Goal: Communication & Community: Participate in discussion

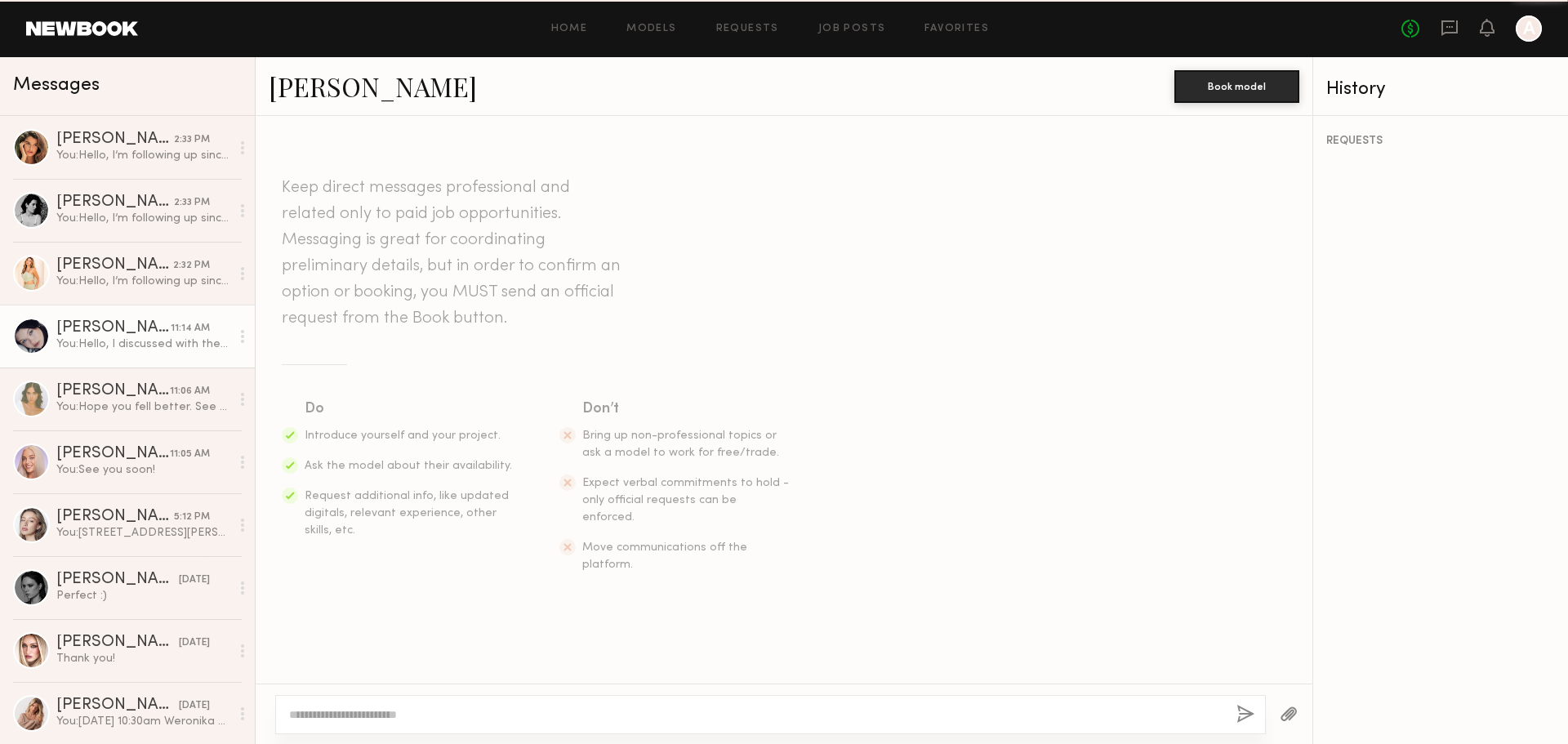
scroll to position [1093, 0]
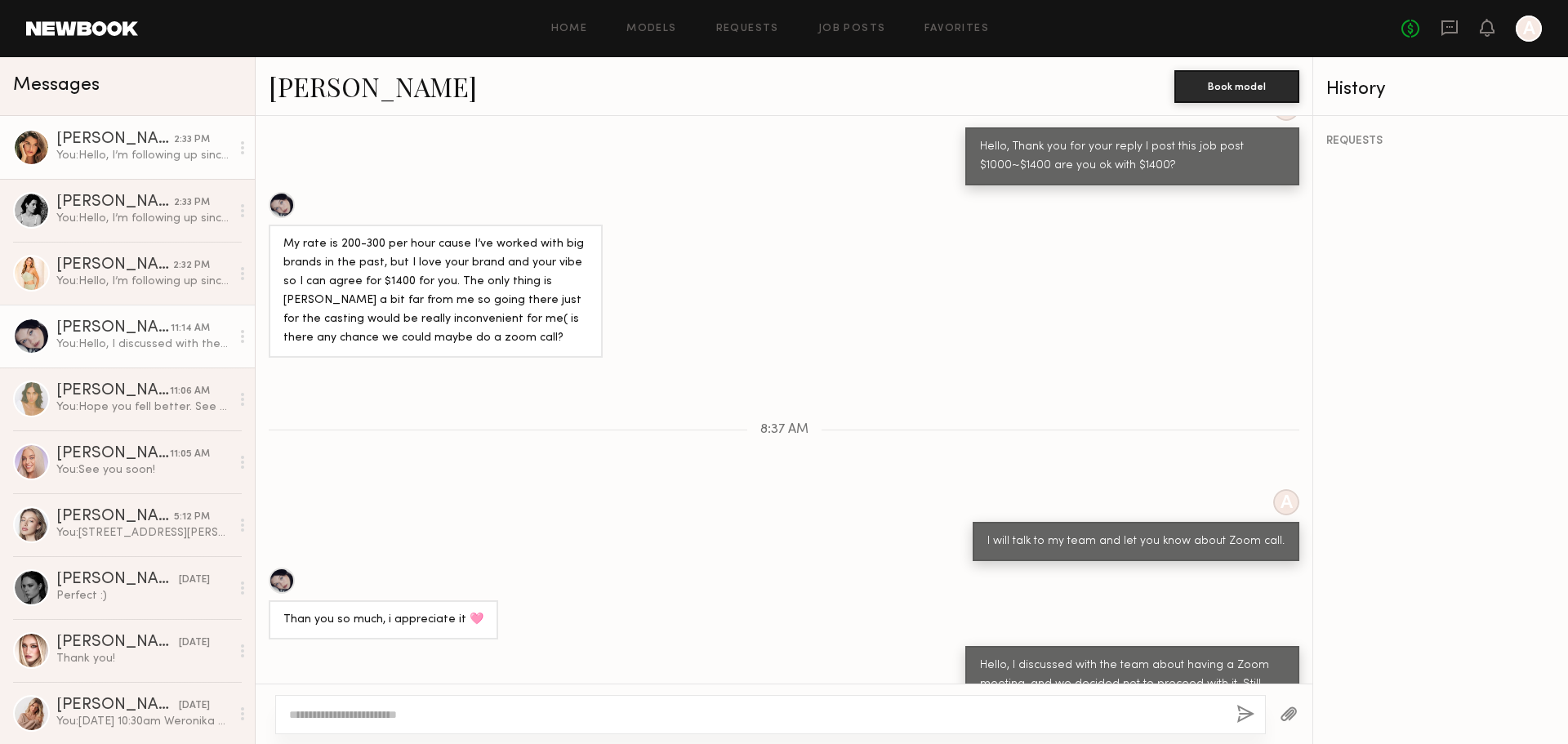
click at [85, 145] on div "[PERSON_NAME]" at bounding box center [115, 139] width 118 height 16
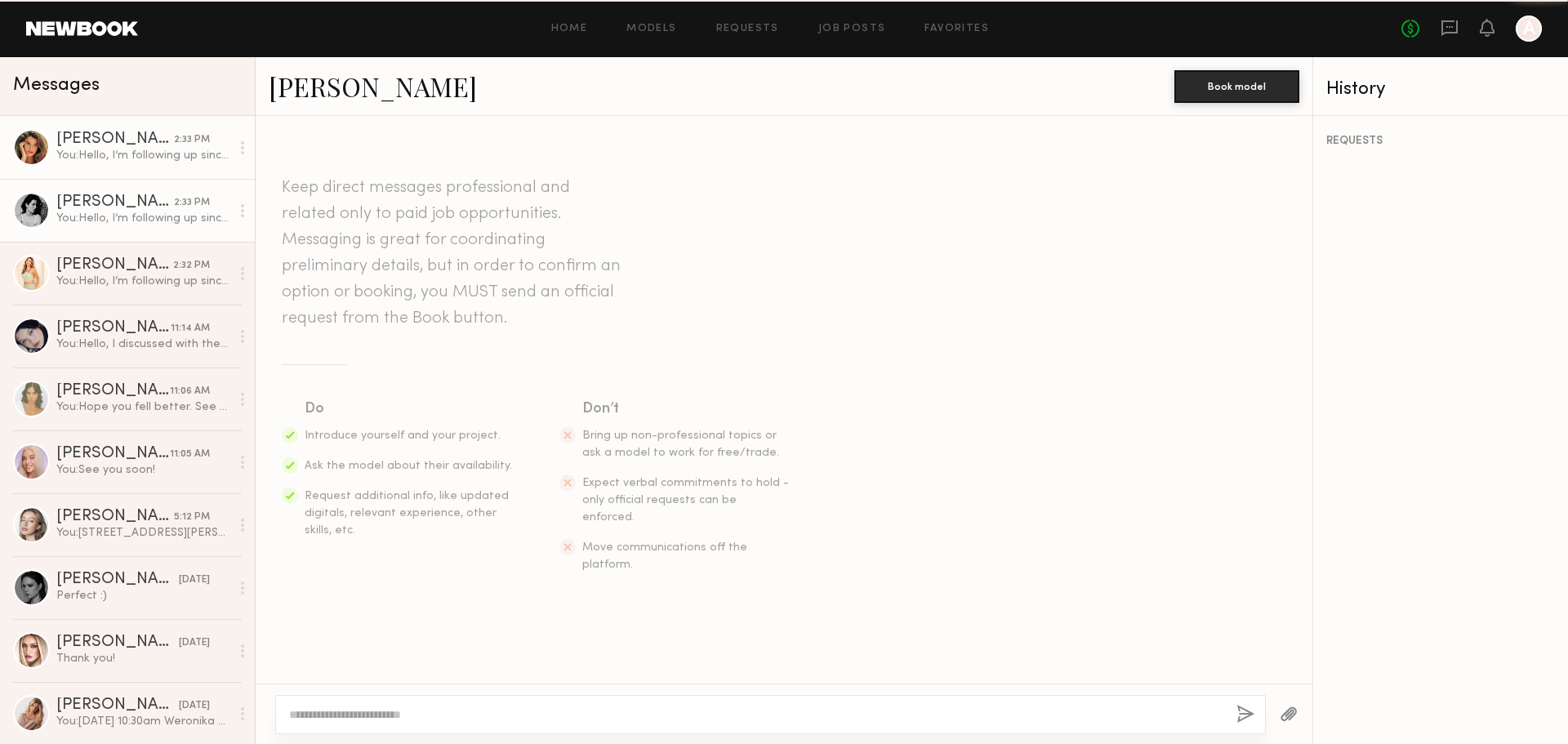
scroll to position [866, 0]
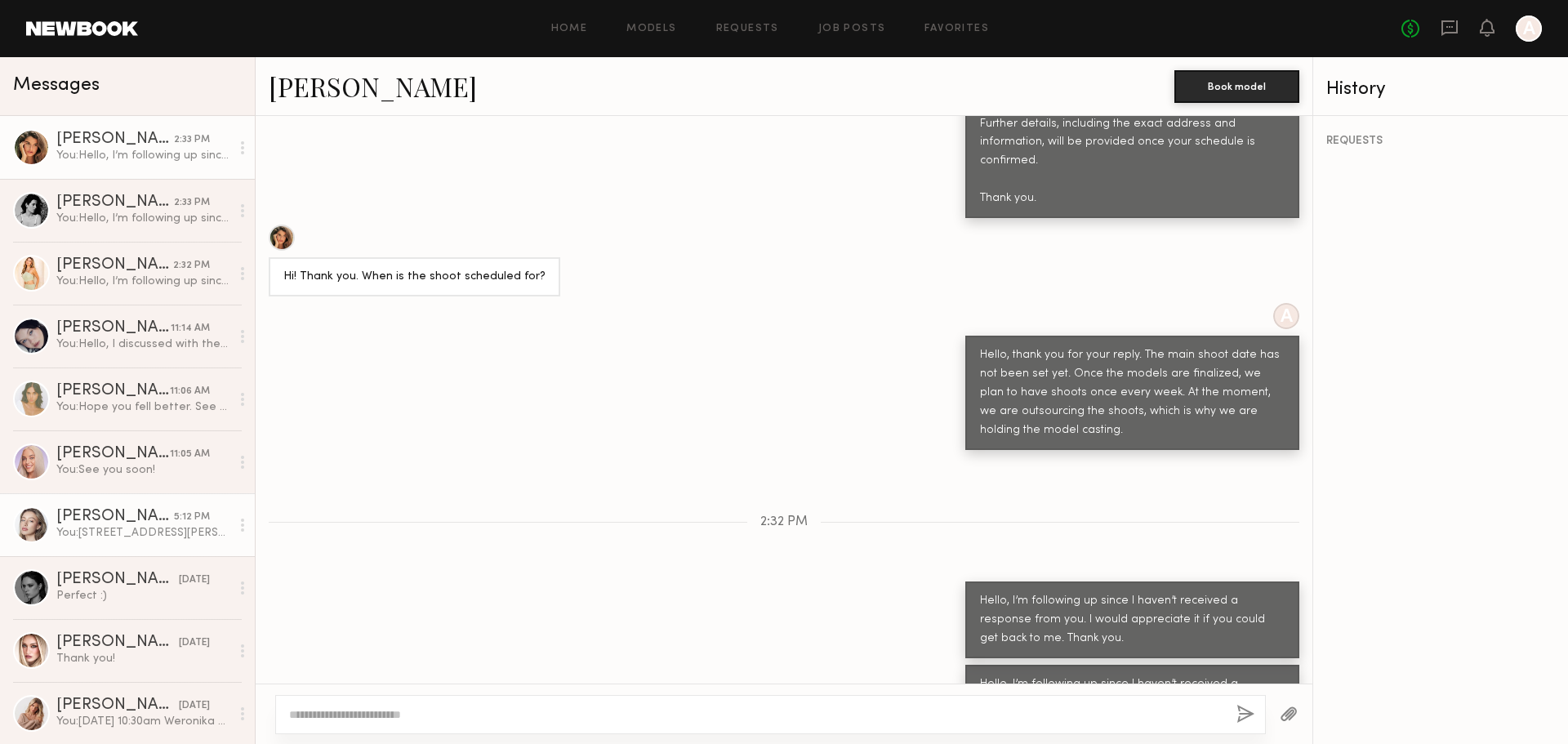
click at [211, 539] on div "You: [STREET_ADDRESS][PERSON_NAME]. You are scheduled for casting [DATE] 3pm Se…" at bounding box center [143, 532] width 174 height 15
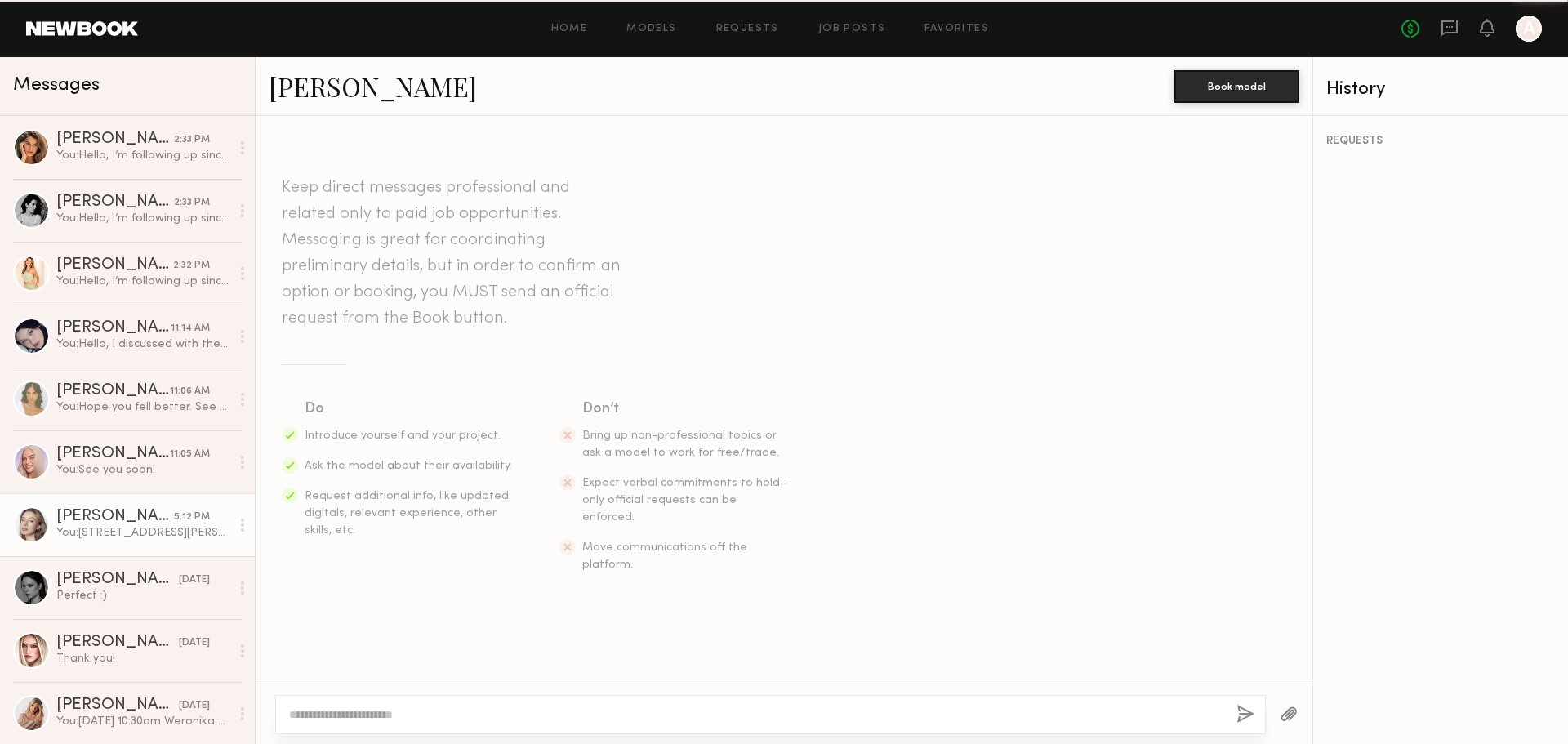
scroll to position [809, 0]
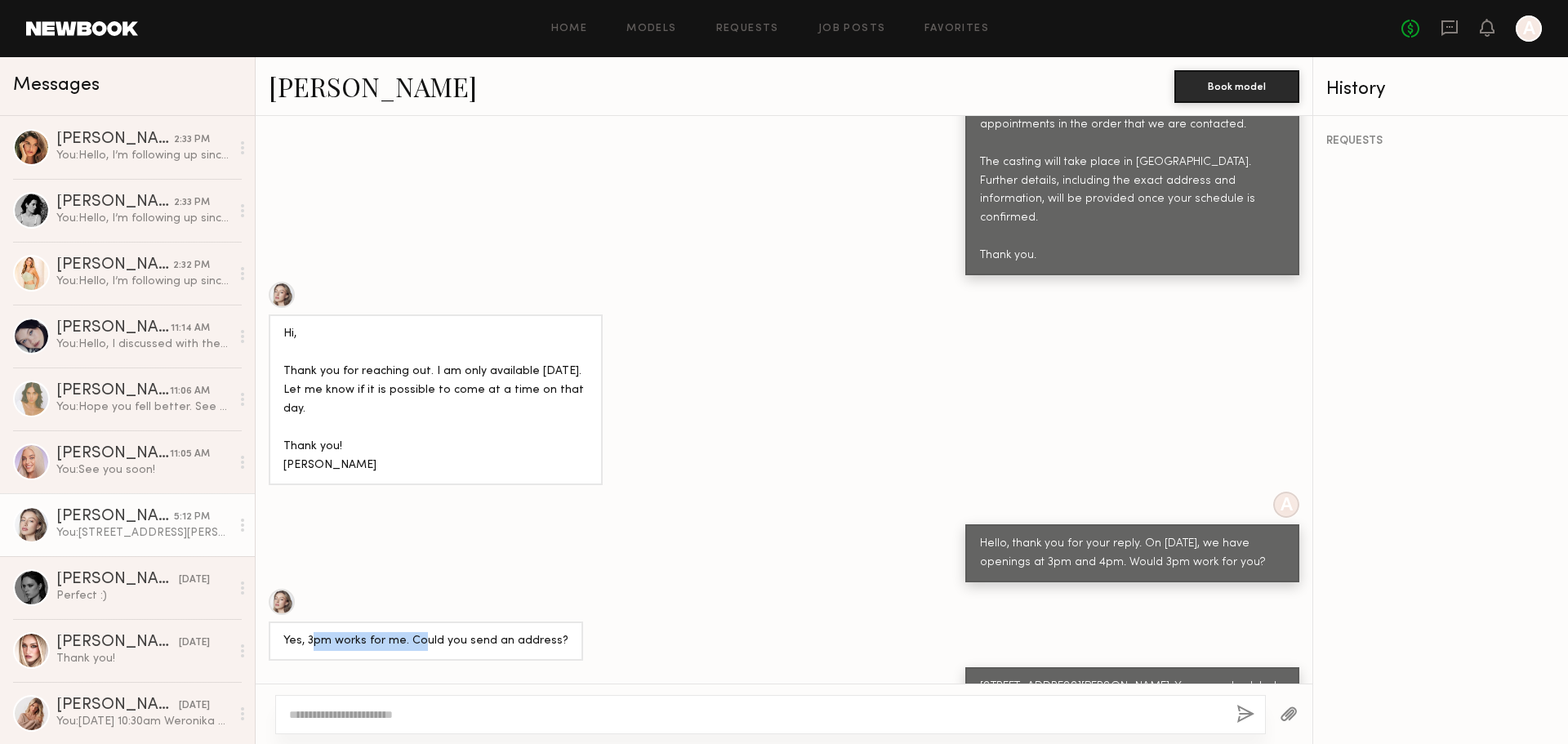
drag, startPoint x: 311, startPoint y: 587, endPoint x: 431, endPoint y: 592, distance: 120.1
click at [430, 632] on div "Yes, 3pm works for me. Could you send an address?" at bounding box center [426, 642] width 285 height 19
click at [433, 632] on div "Yes, 3pm works for me. Could you send an address?" at bounding box center [426, 642] width 285 height 19
drag, startPoint x: 384, startPoint y: 584, endPoint x: 490, endPoint y: 587, distance: 106.0
click at [490, 632] on div "Yes, 3pm works for me. Could you send an address?" at bounding box center [426, 642] width 285 height 19
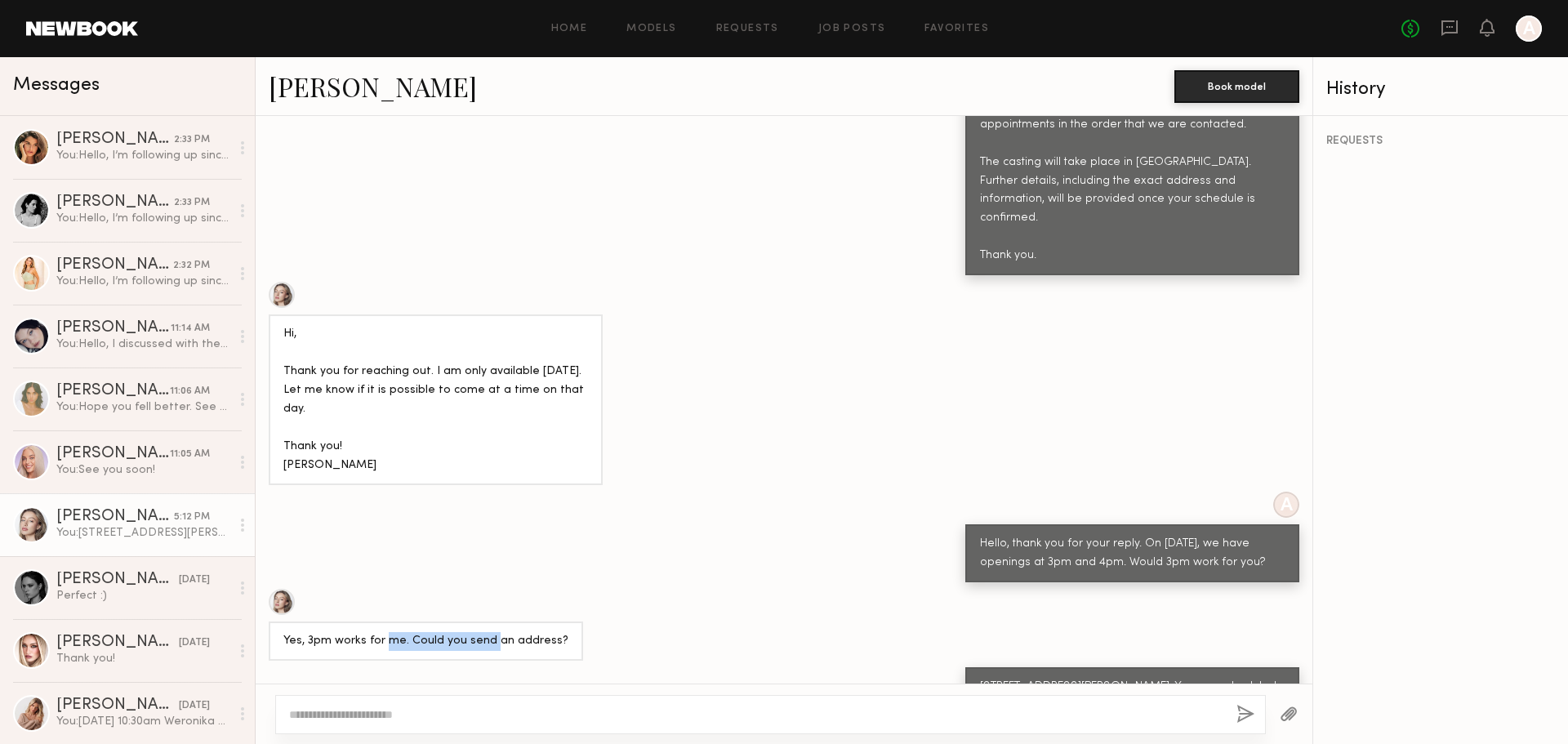
click at [490, 632] on div "Yes, 3pm works for me. Could you send an address?" at bounding box center [426, 642] width 285 height 19
drag, startPoint x: 485, startPoint y: 587, endPoint x: 547, endPoint y: 587, distance: 62.0
click at [547, 632] on div "Yes, 3pm works for me. Could you send an address?" at bounding box center [426, 642] width 285 height 19
click at [474, 632] on div "Yes, 3pm works for me. Could you send an address?" at bounding box center [426, 642] width 285 height 19
